Goal: Task Accomplishment & Management: Manage account settings

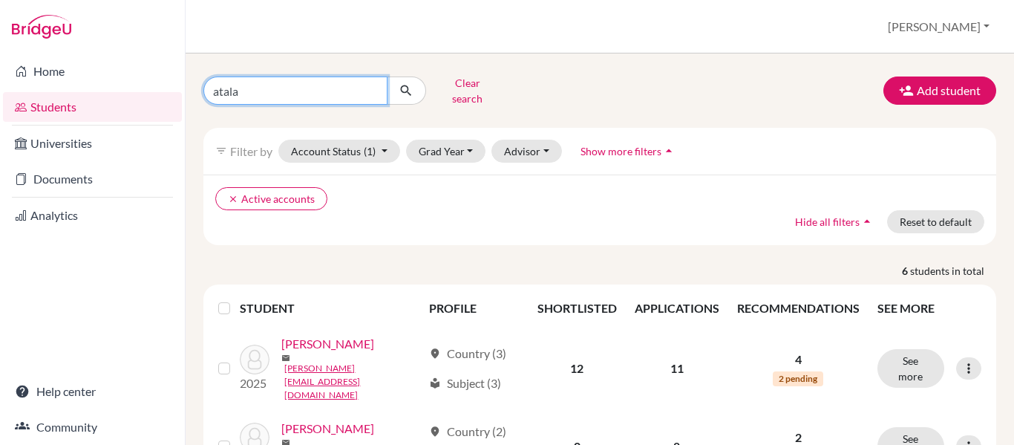
click at [245, 85] on input "atala" at bounding box center [295, 90] width 184 height 28
type input "a"
type input "[PERSON_NAME]"
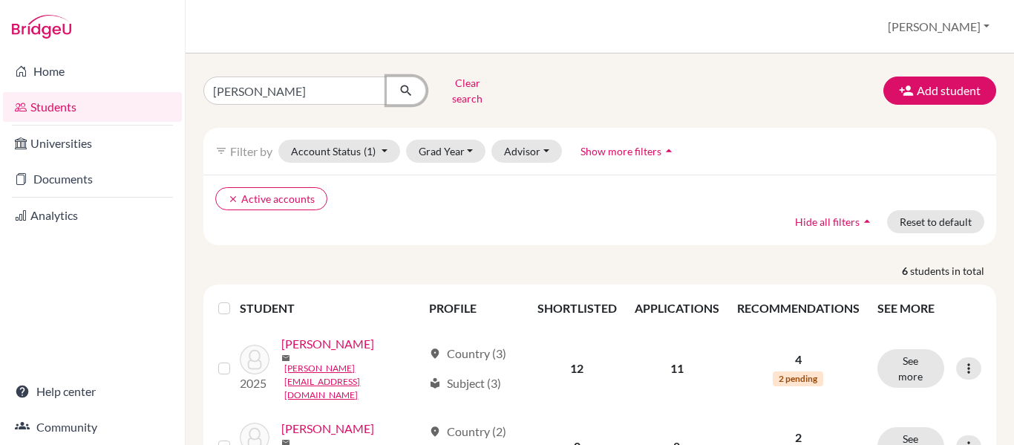
click at [406, 83] on icon "submit" at bounding box center [406, 90] width 15 height 15
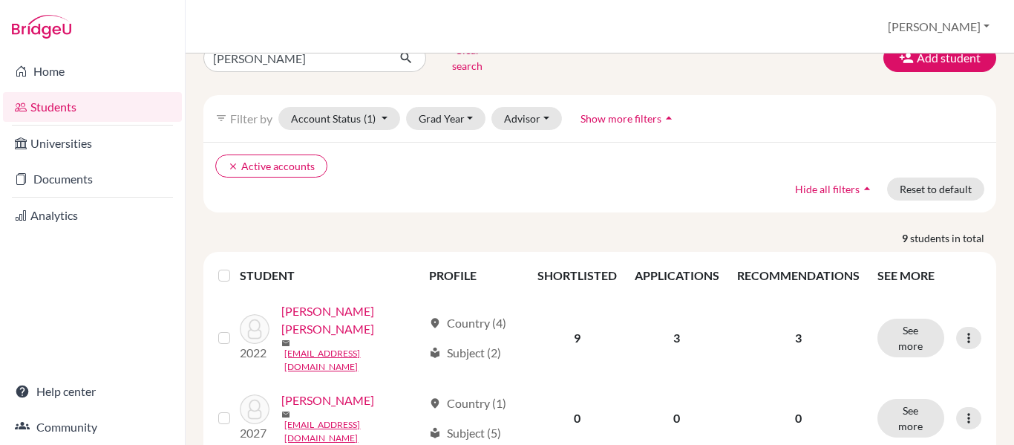
scroll to position [32, 0]
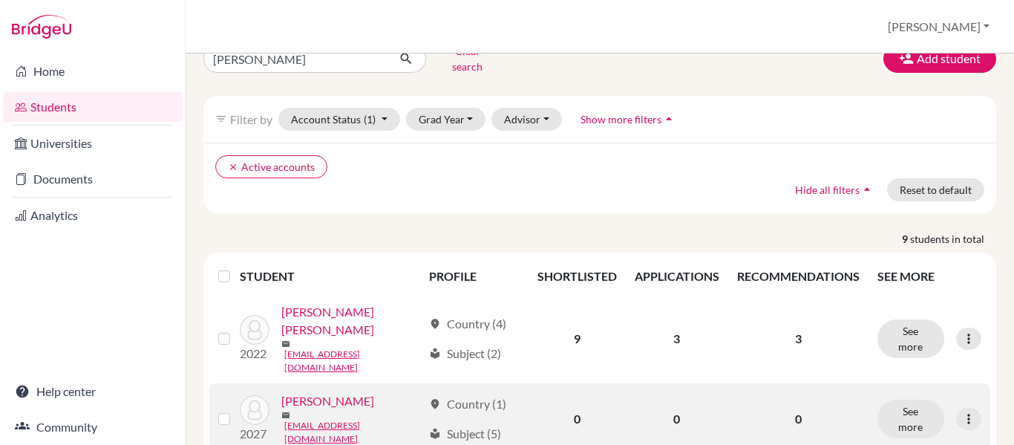
click at [336, 392] on link "[PERSON_NAME]" at bounding box center [327, 401] width 93 height 18
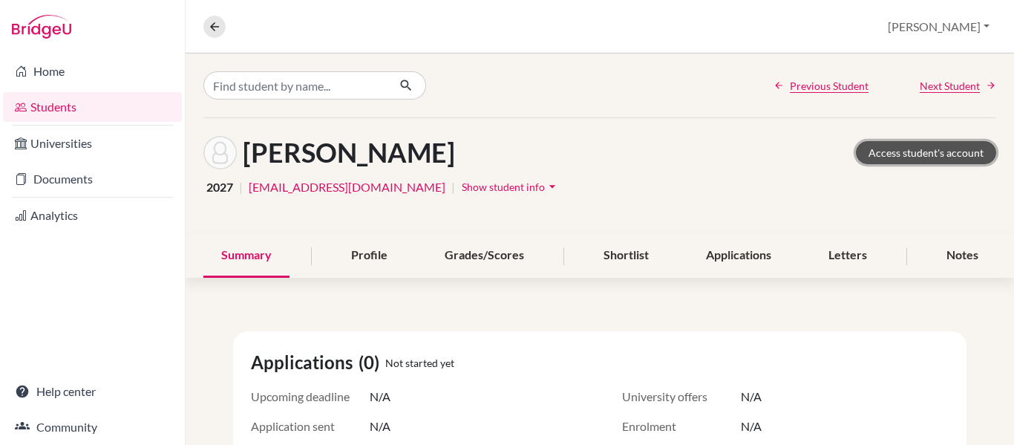
click at [934, 148] on link "Access student's account" at bounding box center [926, 152] width 140 height 23
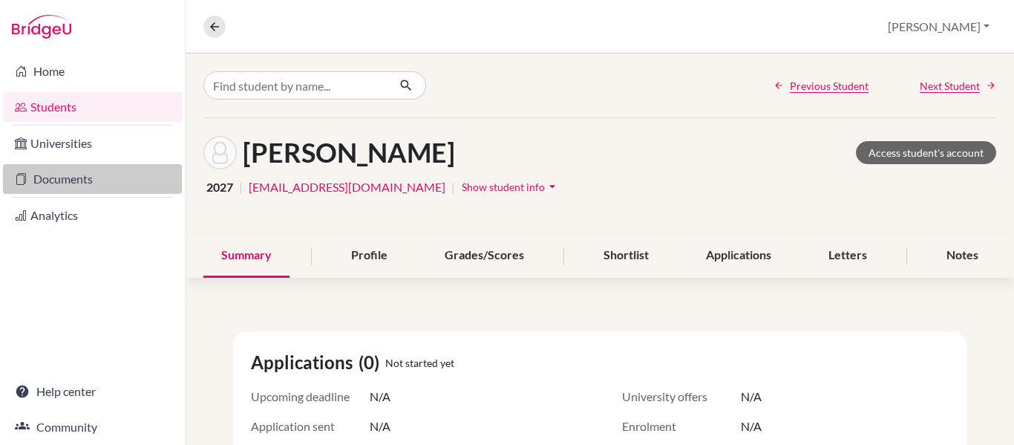
click at [64, 182] on link "Documents" at bounding box center [92, 179] width 179 height 30
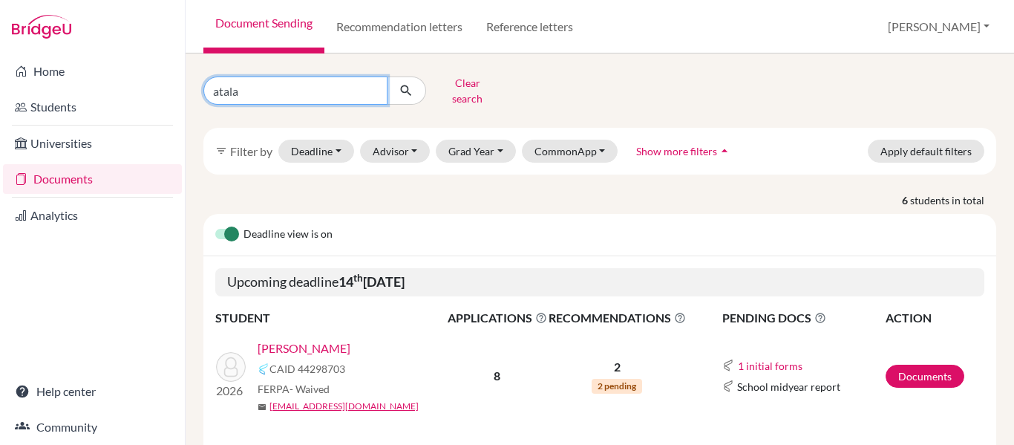
click at [250, 85] on input "atala" at bounding box center [295, 90] width 184 height 28
type input "a"
type input "[PERSON_NAME]"
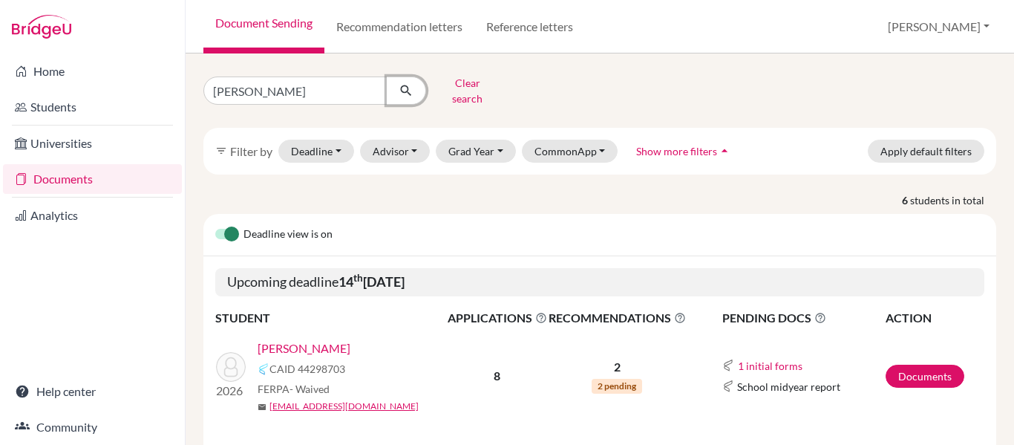
click at [404, 88] on icon "submit" at bounding box center [406, 90] width 15 height 15
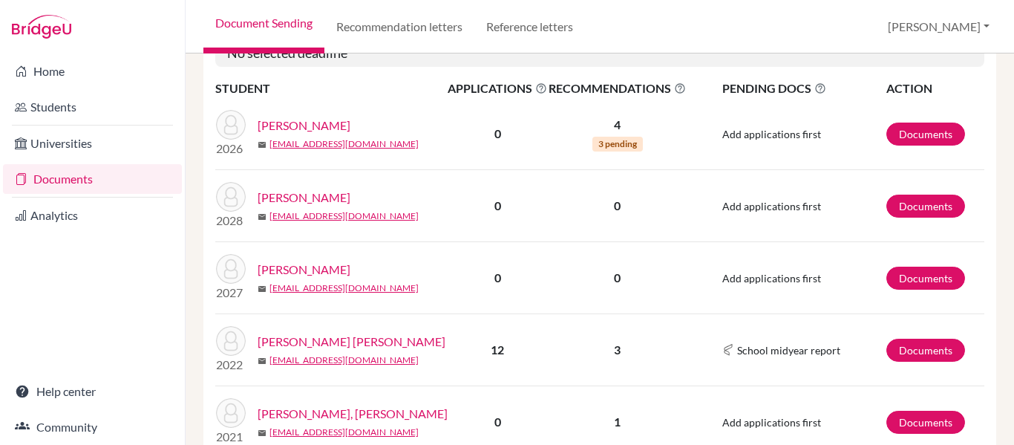
scroll to position [542, 0]
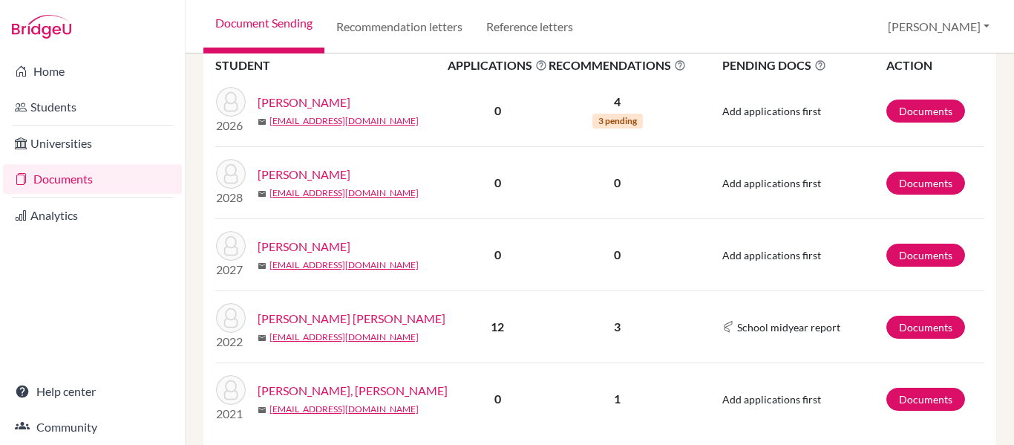
click at [296, 240] on link "[PERSON_NAME]" at bounding box center [304, 247] width 93 height 18
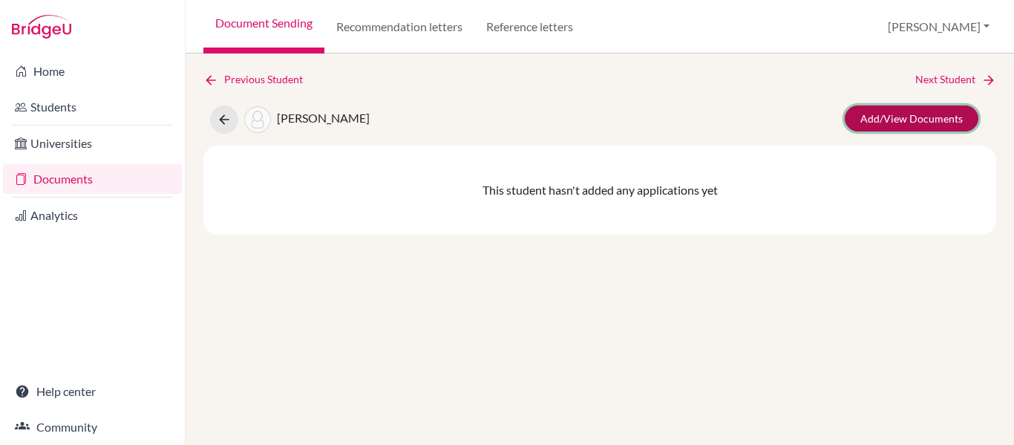
click at [910, 117] on link "Add/View Documents" at bounding box center [912, 118] width 134 height 26
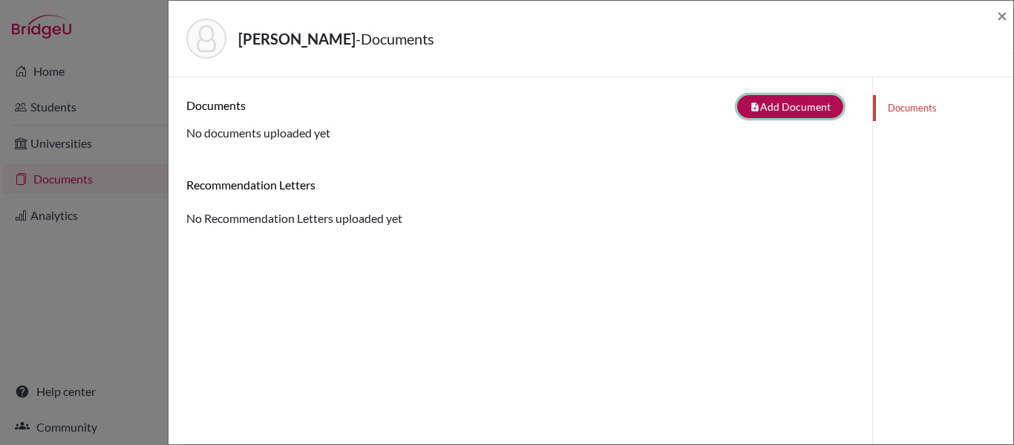
click at [783, 100] on button "note_add Add Document" at bounding box center [790, 106] width 106 height 23
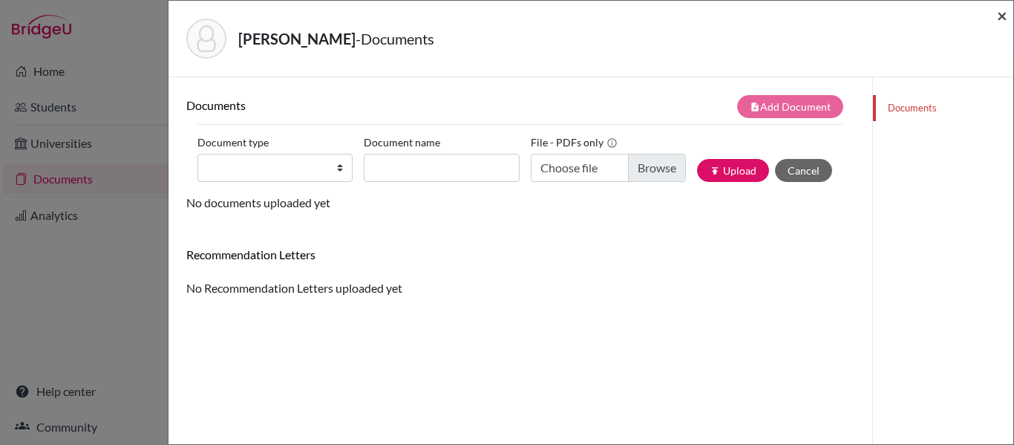
click at [1000, 16] on span "×" at bounding box center [1002, 15] width 10 height 22
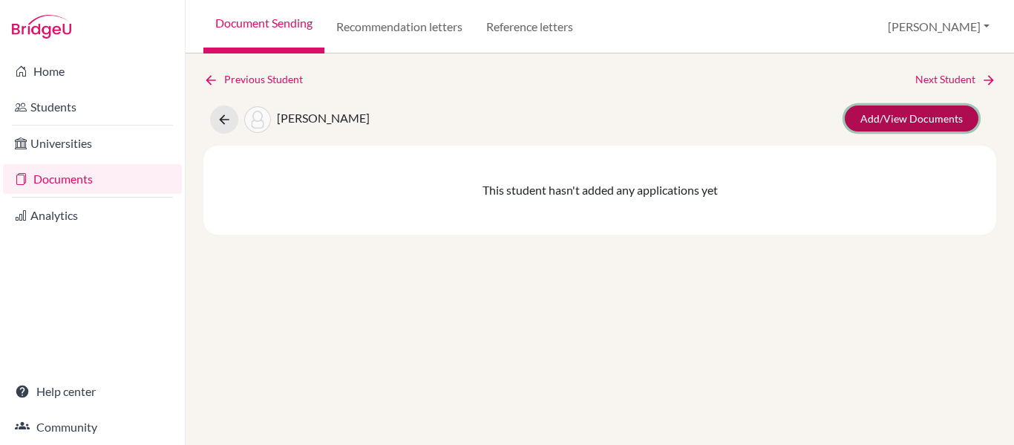
click at [906, 127] on link "Add/View Documents" at bounding box center [912, 118] width 134 height 26
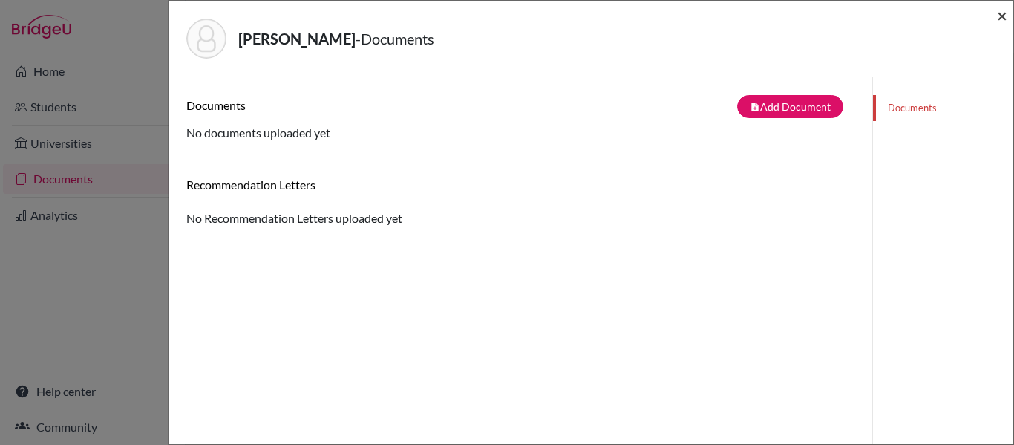
click at [999, 13] on span "×" at bounding box center [1002, 15] width 10 height 22
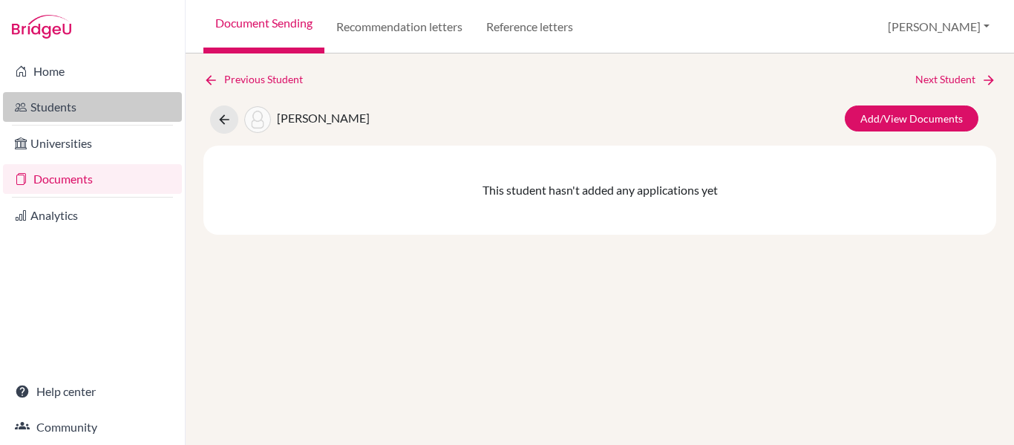
click at [57, 110] on link "Students" at bounding box center [92, 107] width 179 height 30
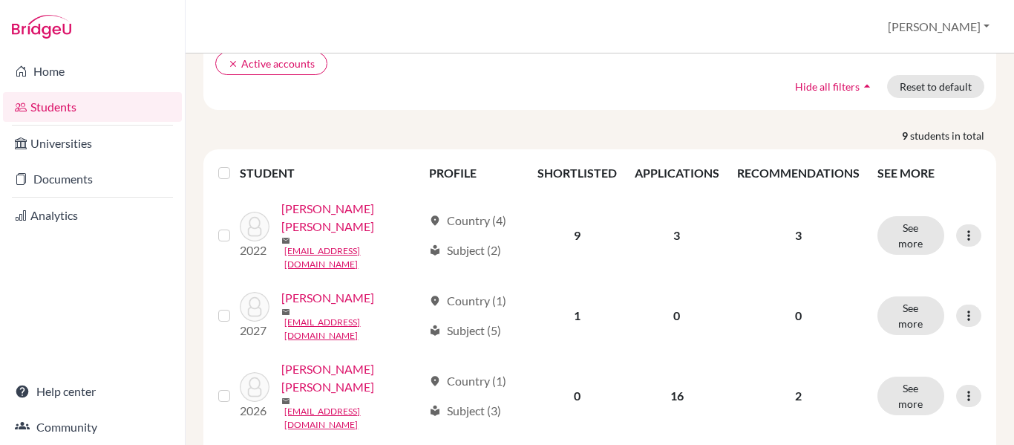
scroll to position [137, 0]
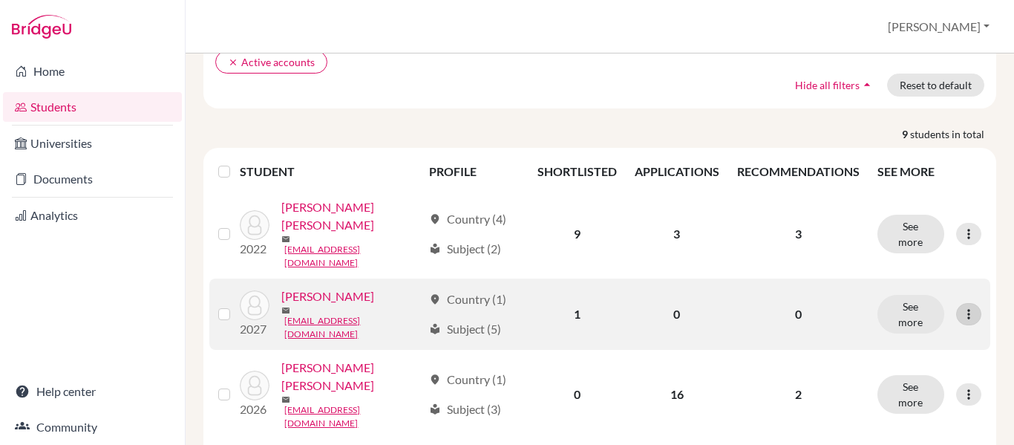
click at [965, 307] on icon at bounding box center [969, 314] width 15 height 15
click at [841, 305] on p "0" at bounding box center [798, 314] width 123 height 18
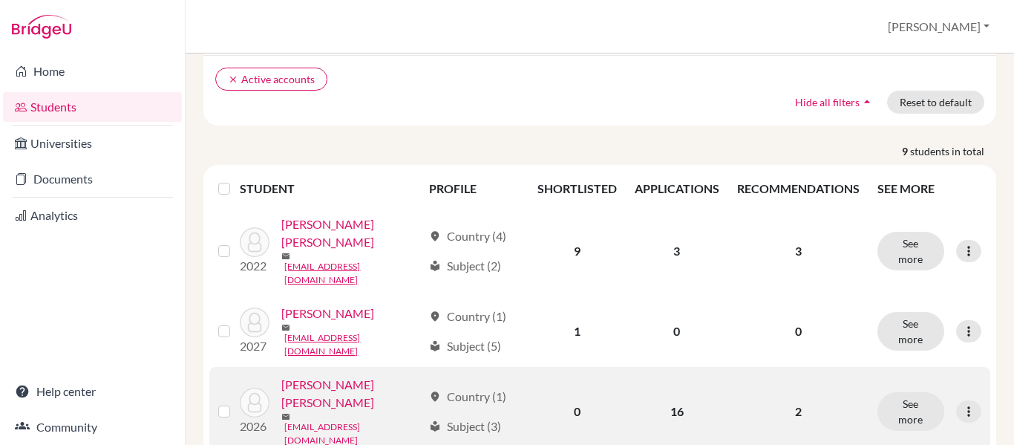
scroll to position [119, 0]
